Goal: Information Seeking & Learning: Learn about a topic

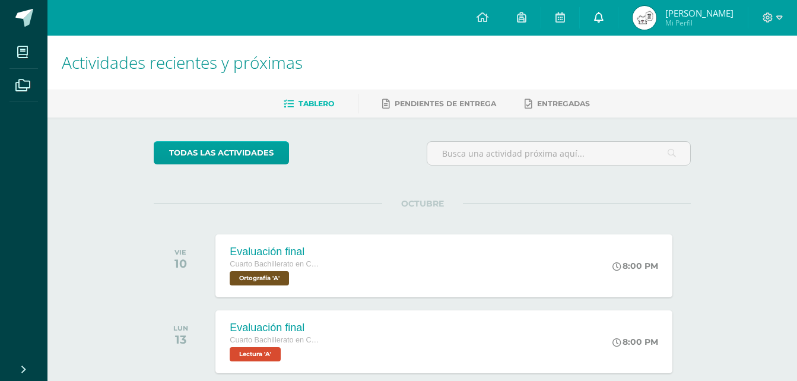
click at [618, 19] on link at bounding box center [599, 18] width 38 height 36
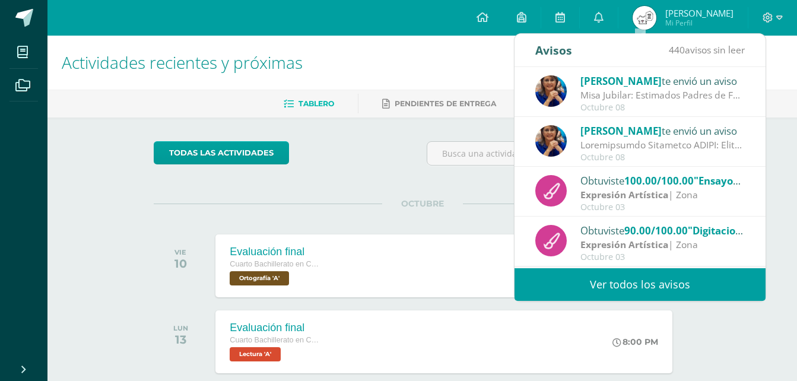
click at [651, 283] on link "Ver todos los avisos" at bounding box center [639, 284] width 251 height 33
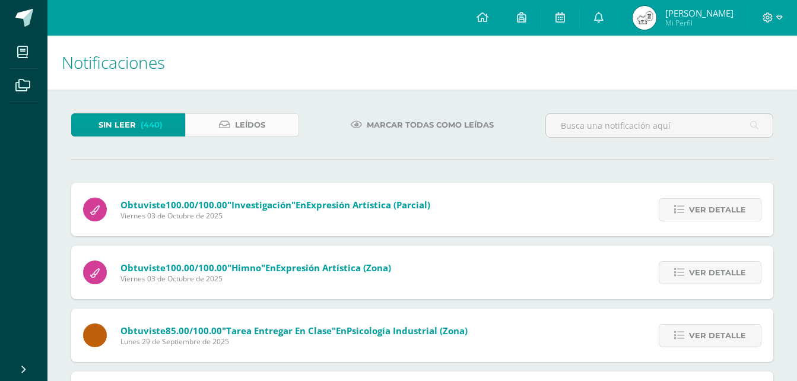
click at [266, 129] on link "Leídos" at bounding box center [242, 124] width 114 height 23
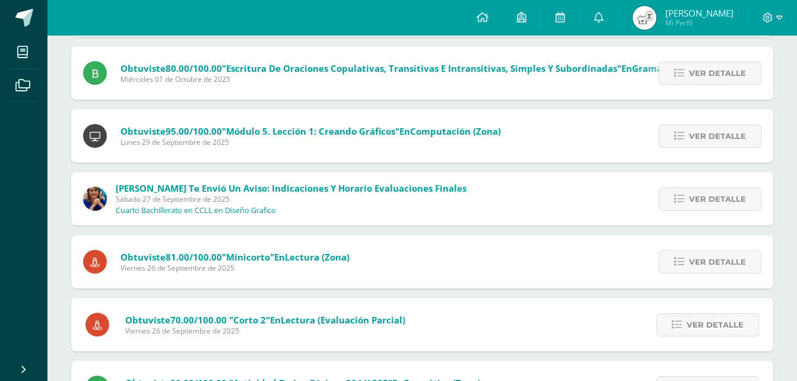
scroll to position [534, 0]
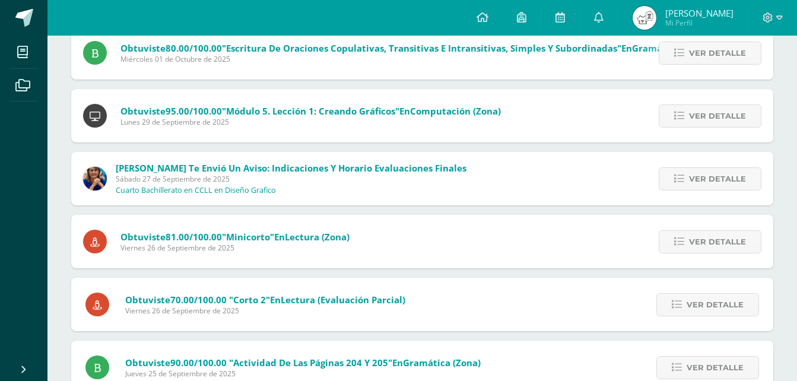
click at [320, 185] on span "Lucía Noriega te envió un aviso: Indicaciones y Horario Evaluaciones Finales Sá…" at bounding box center [291, 178] width 351 height 33
click at [720, 188] on span "Ver detalle" at bounding box center [717, 179] width 57 height 22
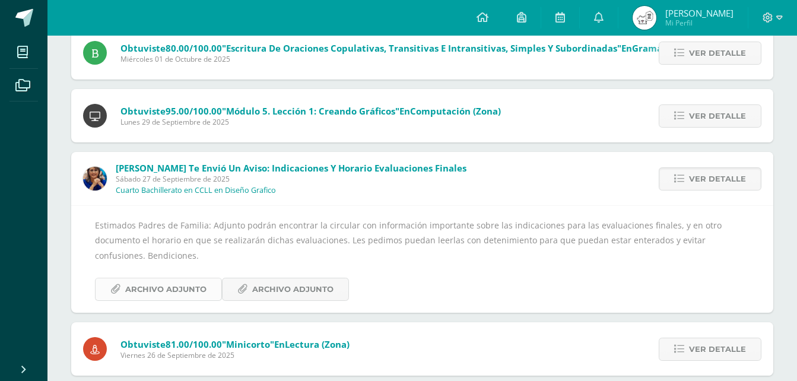
click at [171, 278] on span "Archivo Adjunto" at bounding box center [165, 289] width 81 height 22
